Goal: Register for event/course

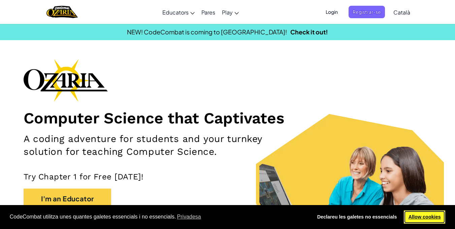
click at [417, 216] on link "Allow cookies" at bounding box center [424, 216] width 41 height 13
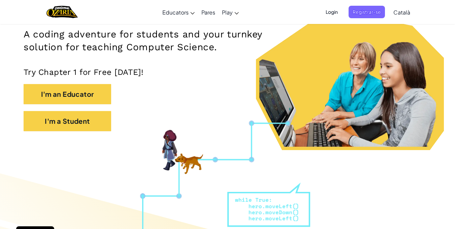
scroll to position [105, 0]
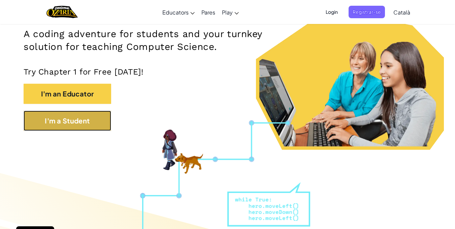
click at [79, 130] on button "I'm a Student" at bounding box center [68, 120] width 88 height 20
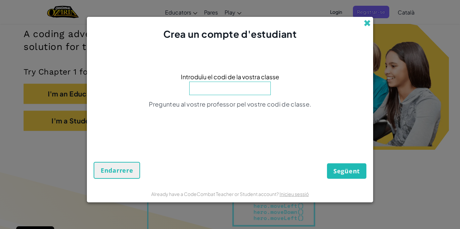
click at [368, 22] on span at bounding box center [366, 23] width 7 height 7
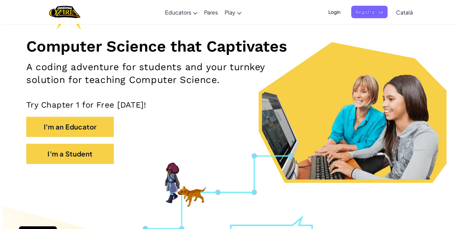
scroll to position [47, 0]
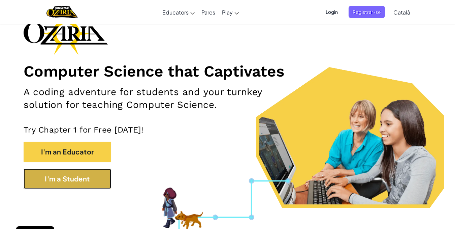
click at [102, 171] on button "I'm a Student" at bounding box center [68, 178] width 88 height 20
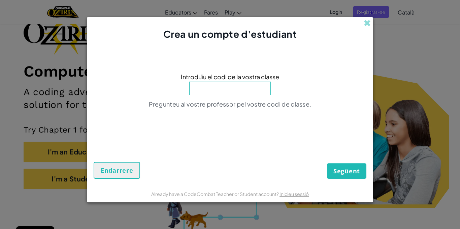
click at [236, 95] on input at bounding box center [229, 87] width 81 height 13
click at [235, 95] on div "Introduïu el codi de la vostra classe Pregunteu al vostre professor pel vostre …" at bounding box center [230, 92] width 273 height 90
click at [234, 91] on input at bounding box center [229, 87] width 81 height 13
paste input "EastPageFull"
type input "EastPageFull"
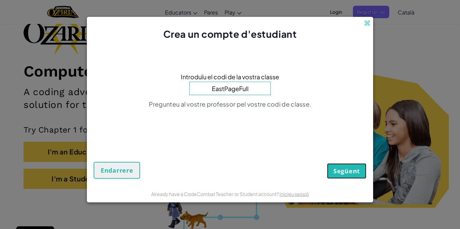
click at [351, 175] on button "Següent" at bounding box center [346, 170] width 39 height 15
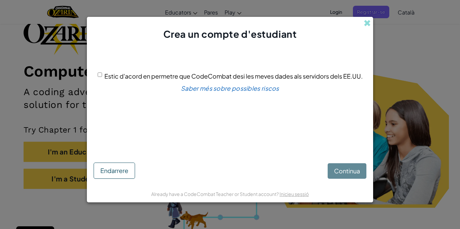
click at [105, 74] on span "Estic d'acord en permetre que CodeCombat desi les meves dades als servidors del…" at bounding box center [233, 76] width 258 height 8
click at [102, 74] on input "Estic d'acord en permetre que CodeCombat desi les meves dades als servidors del…" at bounding box center [100, 74] width 4 height 4
checkbox input "true"
click at [339, 169] on span "Continua" at bounding box center [347, 171] width 26 height 8
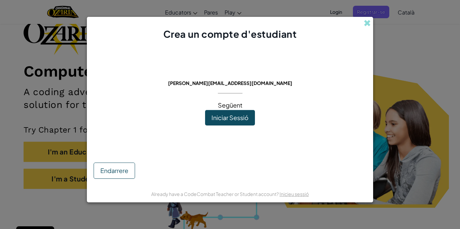
click at [241, 118] on span "Iniciar Sessió" at bounding box center [229, 117] width 37 height 8
